Goal: Transaction & Acquisition: Obtain resource

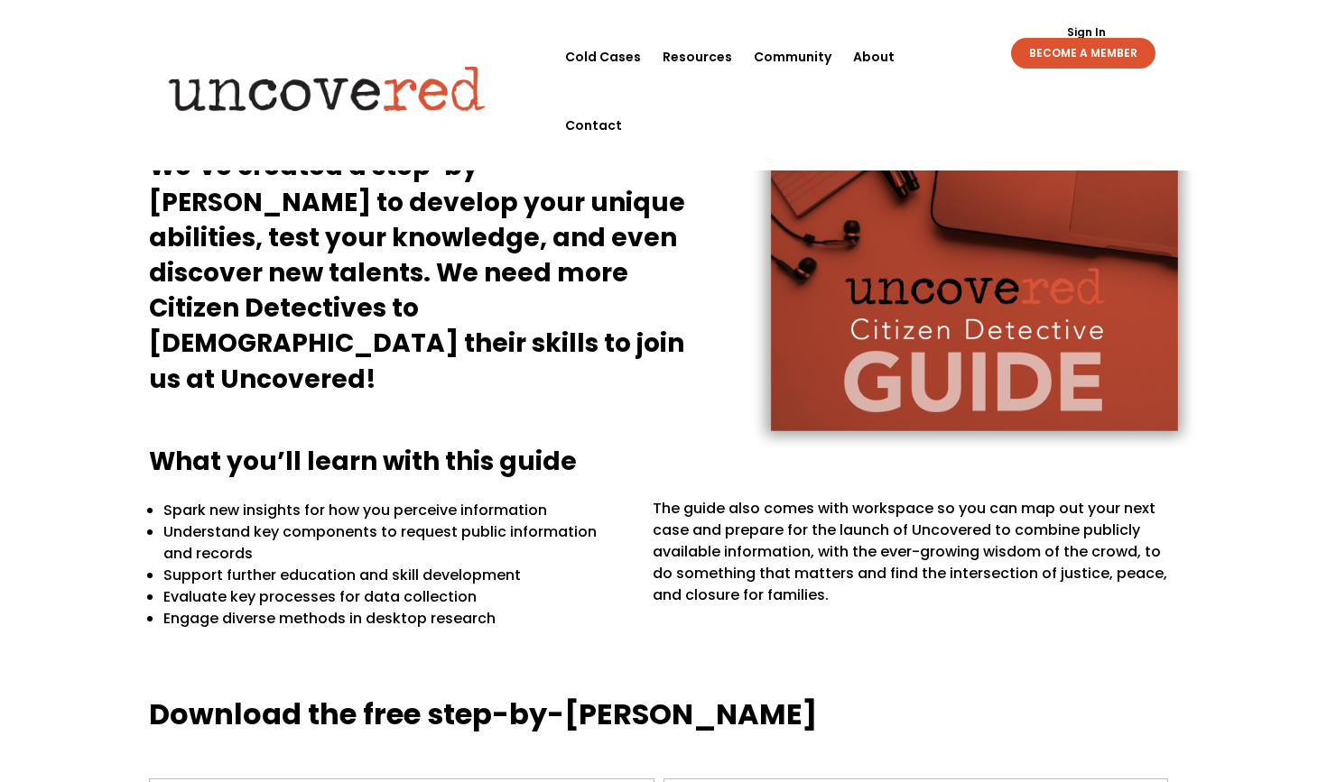
scroll to position [228, 0]
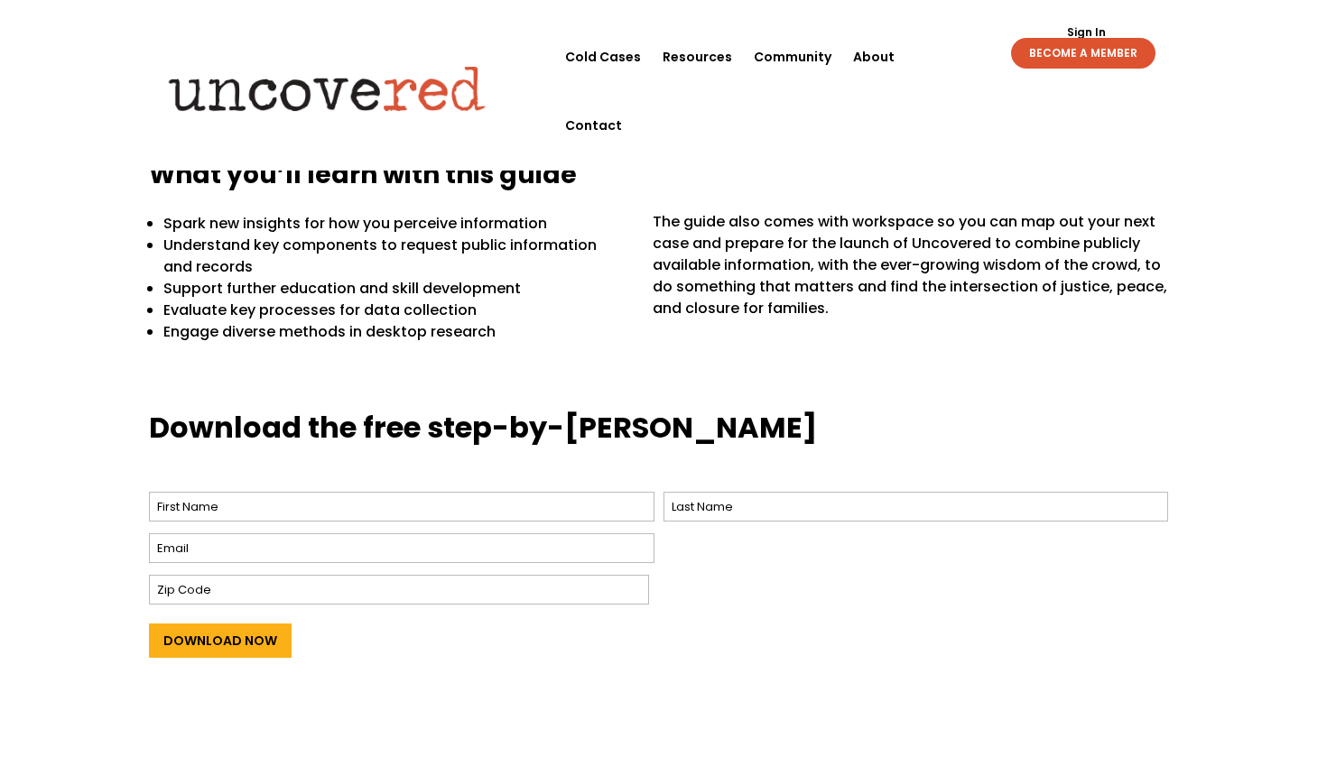
scroll to position [519, 0]
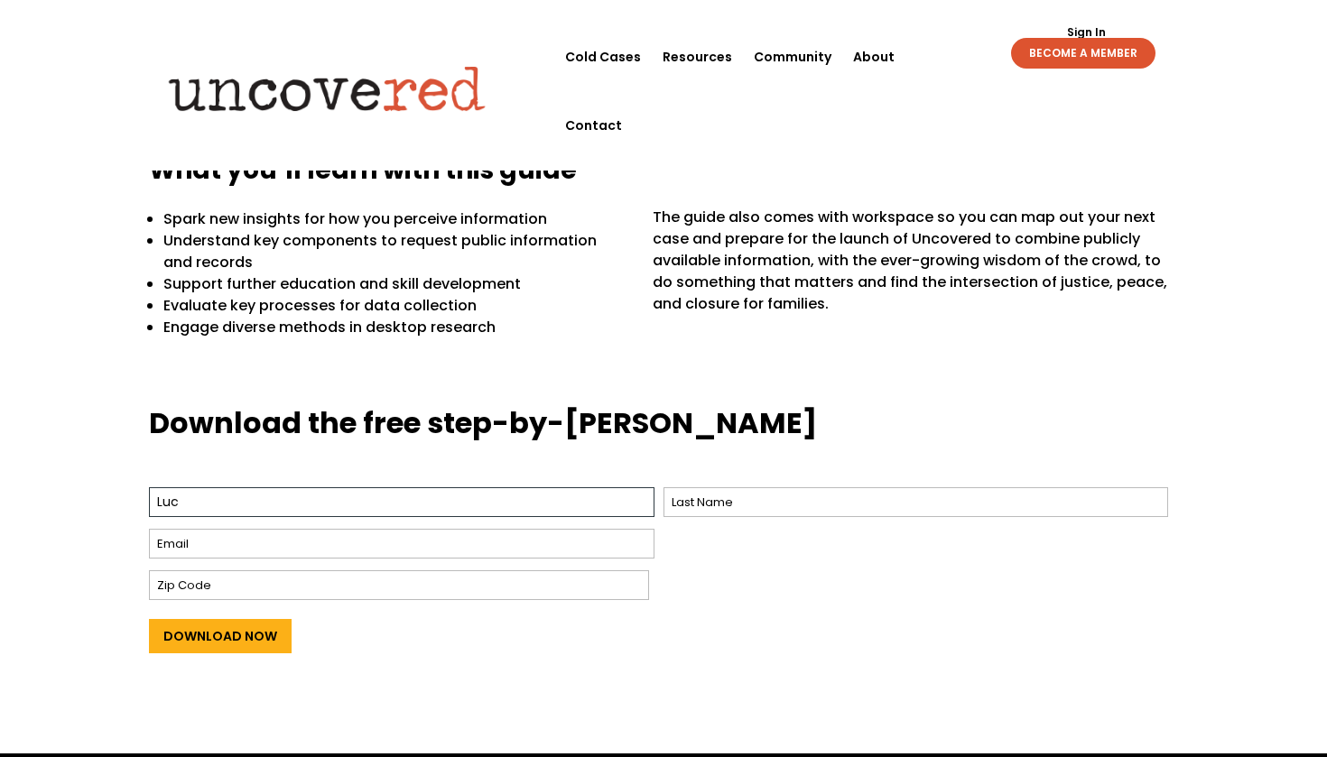
type input "Luci"
type input "Lucie"
type input "91300"
type input "lukugo2007@gmail.com"
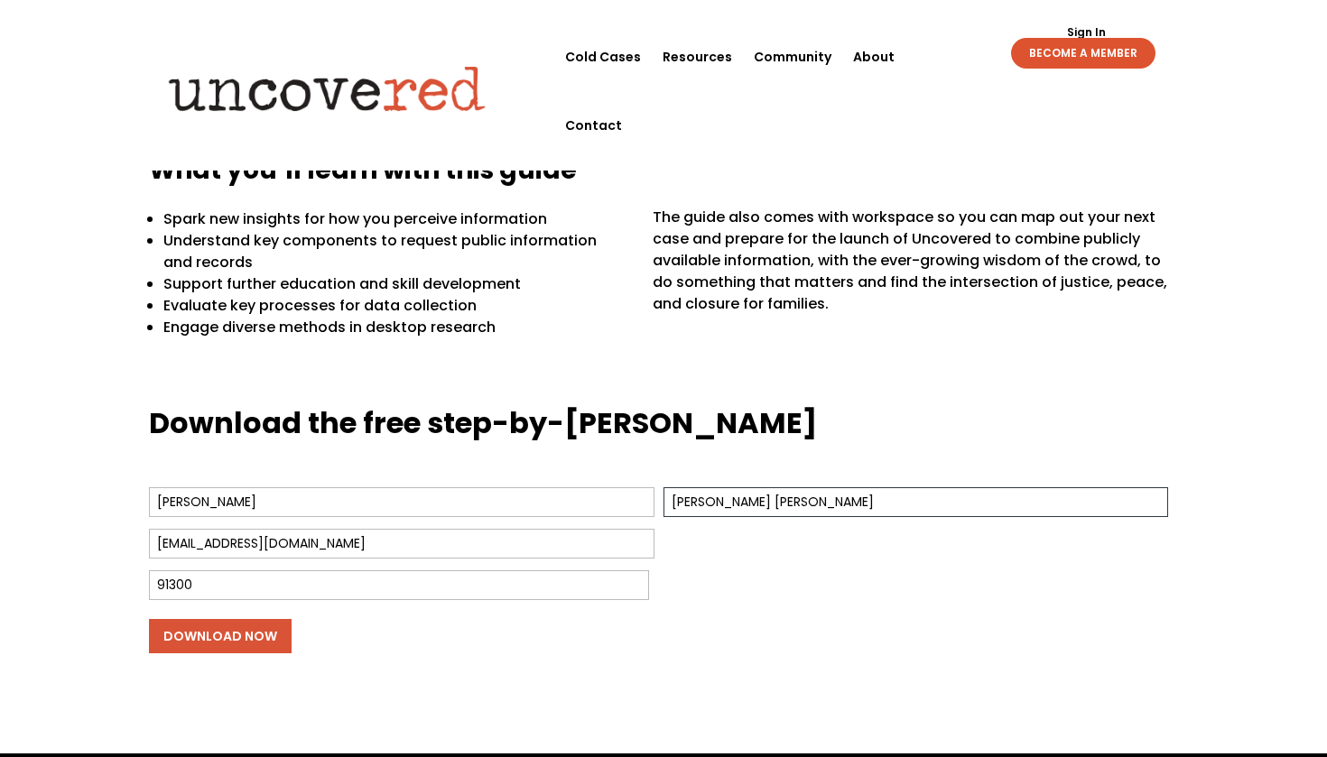
type input "Paquet Coudron"
click at [262, 641] on input "Download Now" at bounding box center [220, 636] width 143 height 34
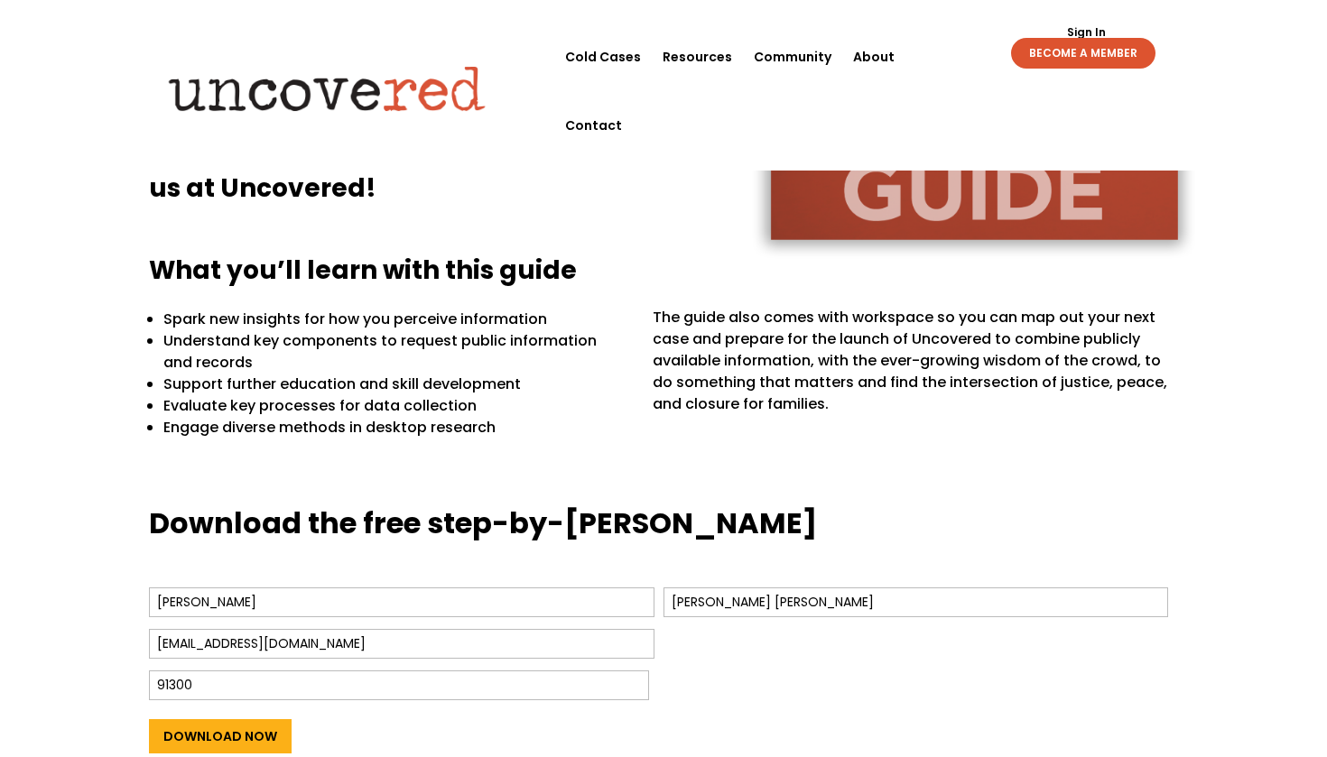
scroll to position [415, 0]
